Goal: Find specific page/section: Find specific page/section

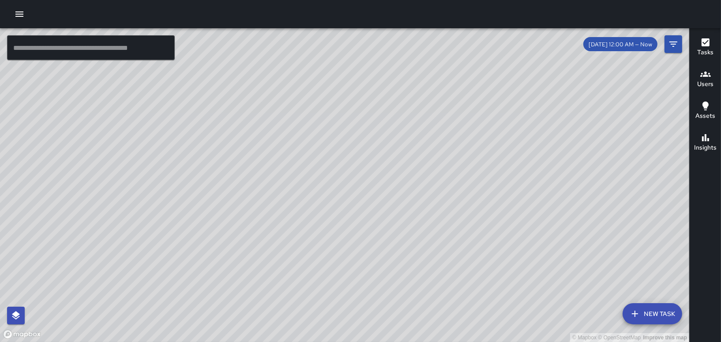
drag, startPoint x: 321, startPoint y: 128, endPoint x: 424, endPoint y: 285, distance: 187.8
click at [424, 285] on div "© Mapbox © OpenStreetMap Improve this map" at bounding box center [344, 185] width 689 height 314
drag, startPoint x: 166, startPoint y: 125, endPoint x: 233, endPoint y: 141, distance: 69.7
click at [233, 141] on div "© Mapbox © OpenStreetMap Improve this map" at bounding box center [344, 185] width 689 height 314
drag, startPoint x: 252, startPoint y: 176, endPoint x: 174, endPoint y: 45, distance: 152.2
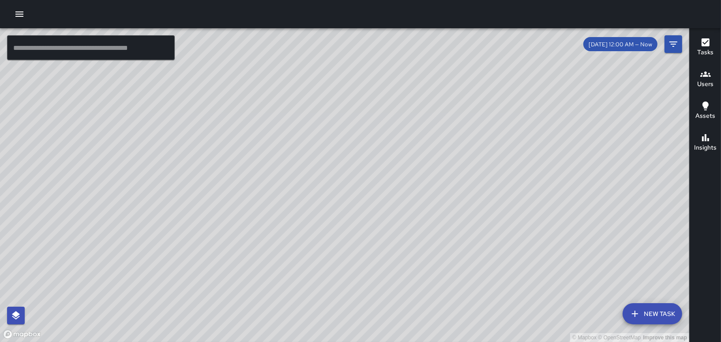
click at [174, 45] on div "© Mapbox © OpenStreetMap Improve this map" at bounding box center [344, 185] width 689 height 314
drag, startPoint x: 377, startPoint y: 179, endPoint x: 341, endPoint y: 145, distance: 50.0
click at [341, 145] on div "© Mapbox © OpenStreetMap Improve this map" at bounding box center [344, 185] width 689 height 314
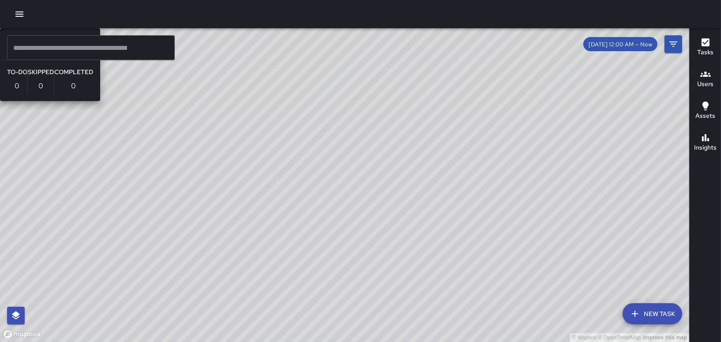
drag, startPoint x: 325, startPoint y: 203, endPoint x: 320, endPoint y: 267, distance: 65.1
click at [320, 267] on div "© Mapbox © OpenStreetMap Improve this map #05 Panel Retouch To-Do 0 Skipped 0 C…" at bounding box center [344, 185] width 689 height 314
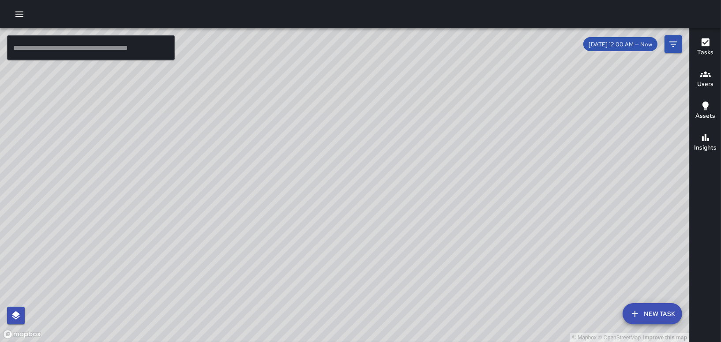
drag, startPoint x: 288, startPoint y: 190, endPoint x: 296, endPoint y: 204, distance: 16.0
click at [296, 204] on div "© Mapbox © OpenStreetMap Improve this map" at bounding box center [344, 185] width 689 height 314
click at [19, 13] on icon "button" at bounding box center [19, 14] width 11 height 11
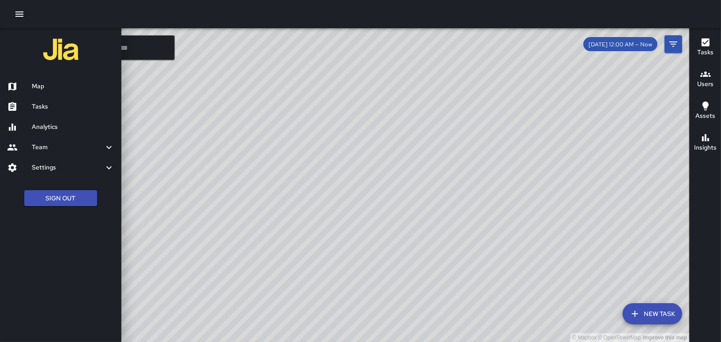
click at [42, 105] on h6 "Tasks" at bounding box center [73, 107] width 83 height 10
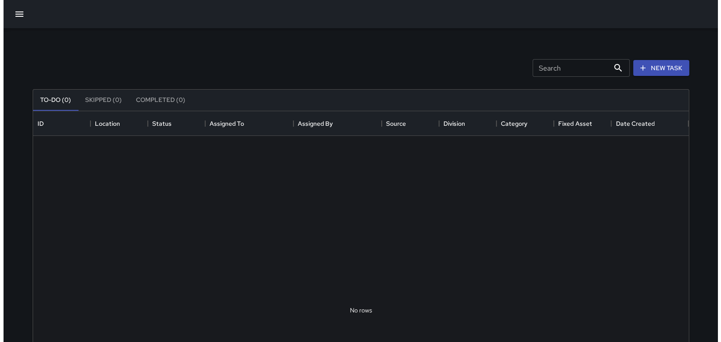
scroll to position [367, 649]
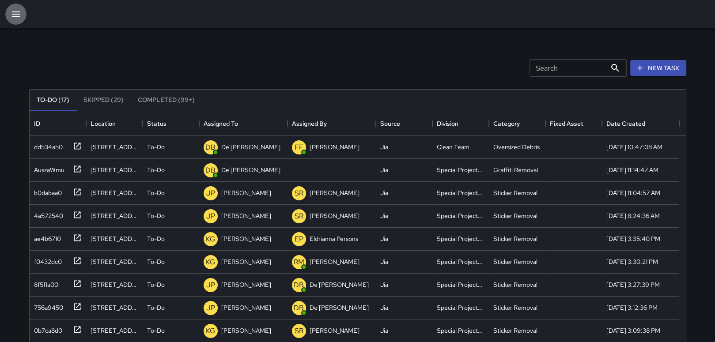
click at [16, 11] on icon "button" at bounding box center [16, 13] width 8 height 5
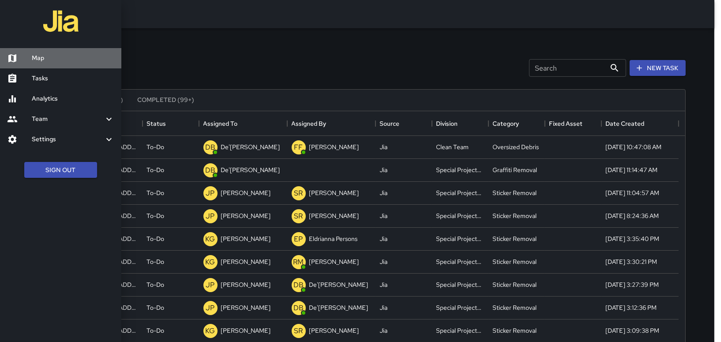
click at [41, 62] on h6 "Map" at bounding box center [73, 58] width 83 height 10
